Goal: Transaction & Acquisition: Subscribe to service/newsletter

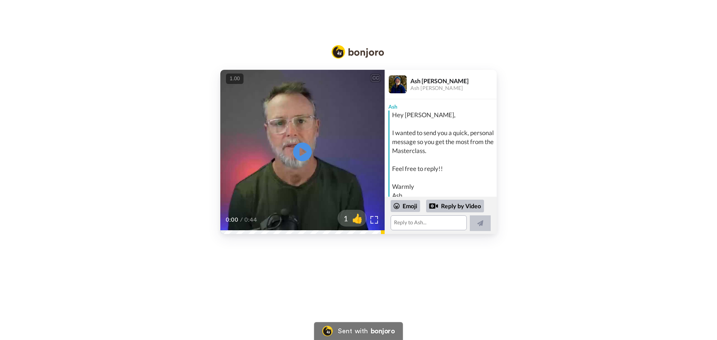
scroll to position [75, 0]
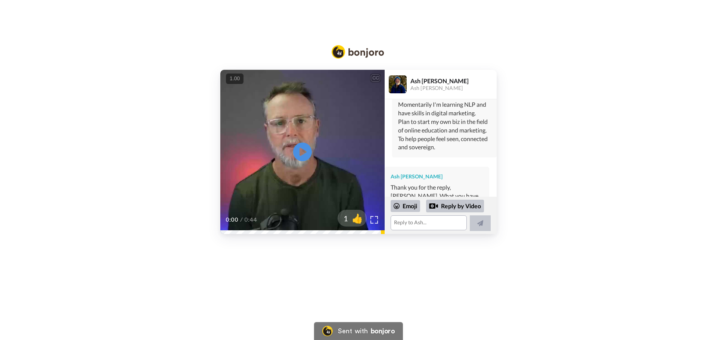
scroll to position [260, 0]
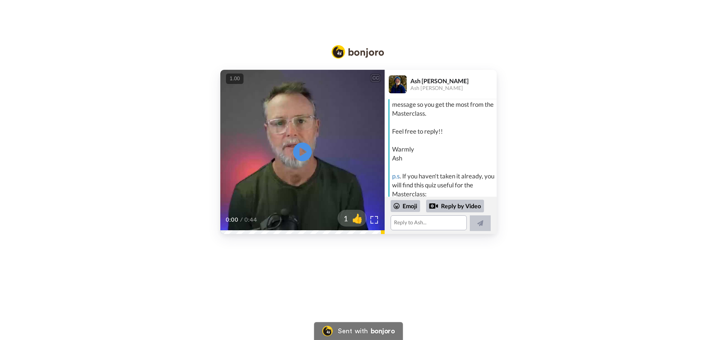
scroll to position [75, 0]
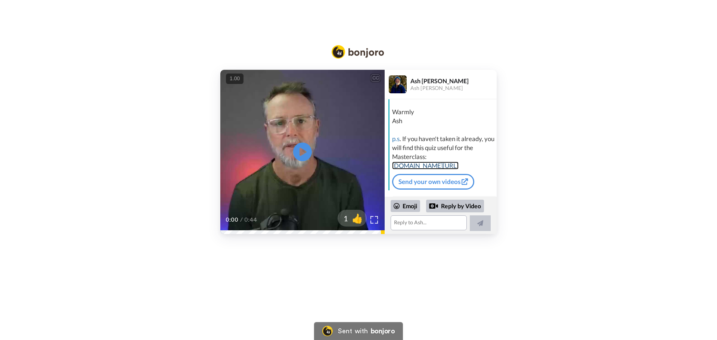
click at [453, 167] on link "[DOMAIN_NAME][URL]" at bounding box center [425, 166] width 66 height 8
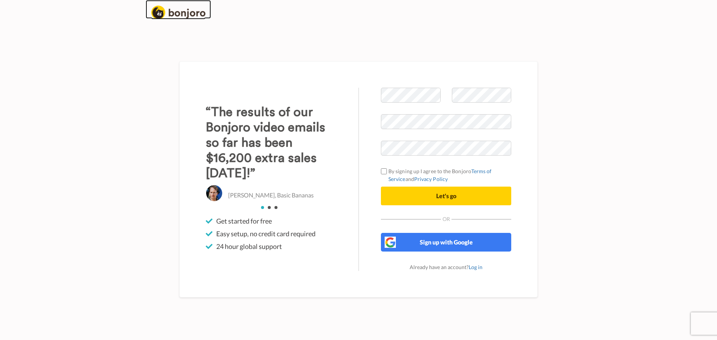
click at [188, 12] on img at bounding box center [178, 13] width 54 height 14
